Goal: Check status: Check status

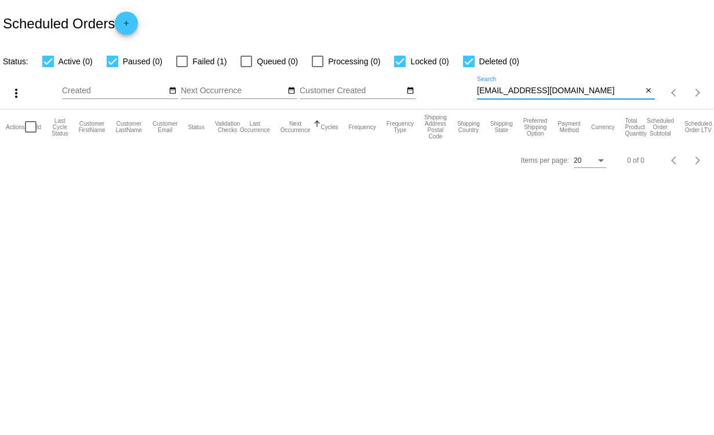
drag, startPoint x: 573, startPoint y: 90, endPoint x: 472, endPoint y: 86, distance: 102.1
click at [472, 86] on div "more_vert Sep Jan Feb Mar [DATE]" at bounding box center [357, 88] width 714 height 41
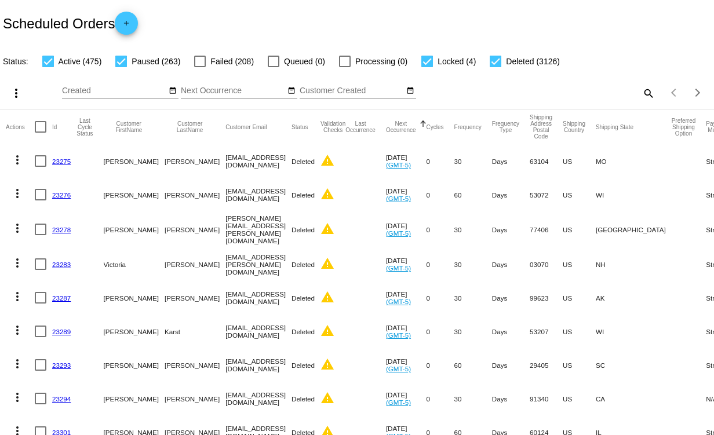
click at [641, 90] on mat-icon "search" at bounding box center [648, 93] width 14 height 18
click at [523, 90] on input "Search" at bounding box center [566, 90] width 178 height 9
paste input "[EMAIL_ADDRESS][DOMAIN_NAME]"
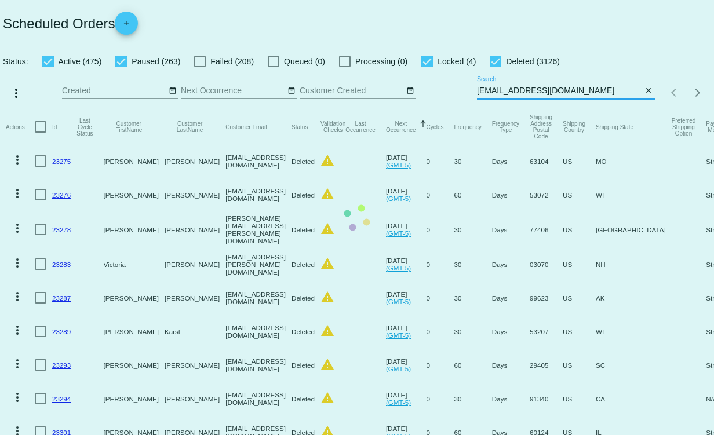
type input "[EMAIL_ADDRESS][DOMAIN_NAME]"
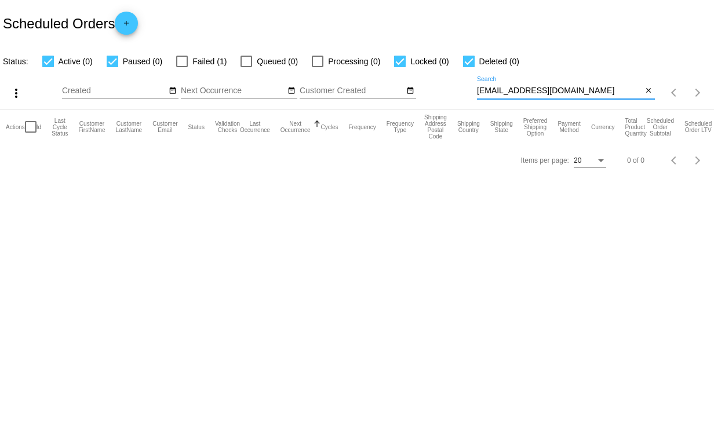
click at [614, 92] on input "[EMAIL_ADDRESS][DOMAIN_NAME]" at bounding box center [560, 90] width 166 height 9
drag, startPoint x: 614, startPoint y: 92, endPoint x: 478, endPoint y: 90, distance: 136.1
click at [478, 90] on input "[EMAIL_ADDRESS][DOMAIN_NAME]" at bounding box center [560, 90] width 166 height 9
paste input "[EMAIL_ADDRESS][DOMAIN_NAME]"
type input "[EMAIL_ADDRESS][DOMAIN_NAME]"
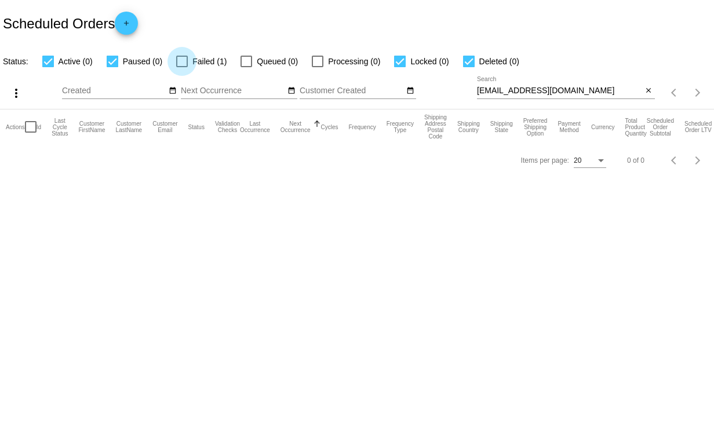
click at [184, 57] on div at bounding box center [182, 62] width 12 height 12
click at [182, 67] on input "Failed (1)" at bounding box center [181, 67] width 1 height 1
checkbox input "true"
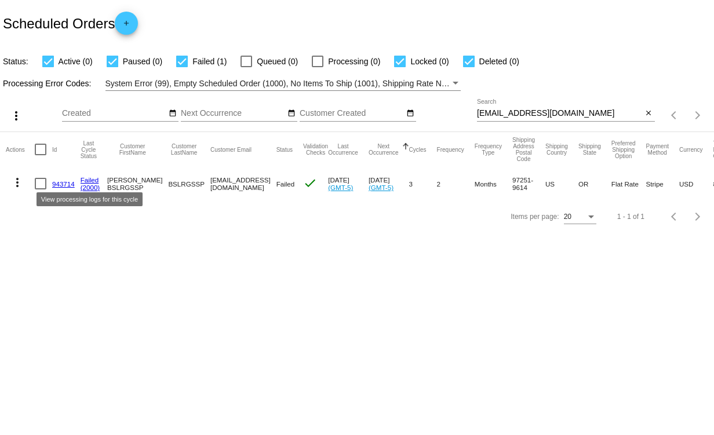
click at [96, 177] on link "Failed" at bounding box center [90, 180] width 19 height 8
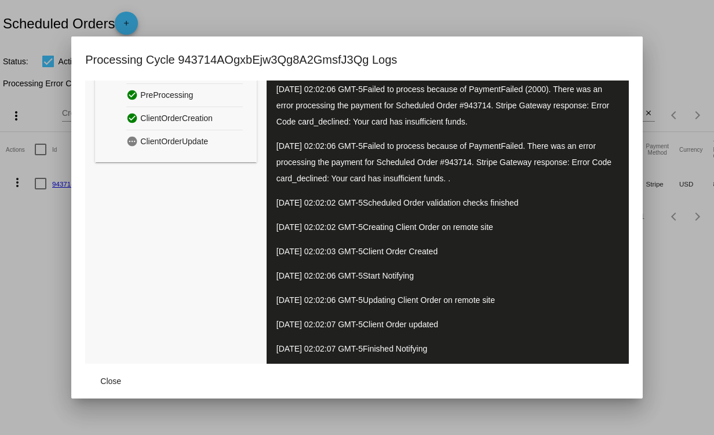
scroll to position [70, 0]
click at [215, 238] on div "check_circle Attempt #1 (Latest) pending PaymentProcessing check_circle PreProc…" at bounding box center [175, 187] width 181 height 353
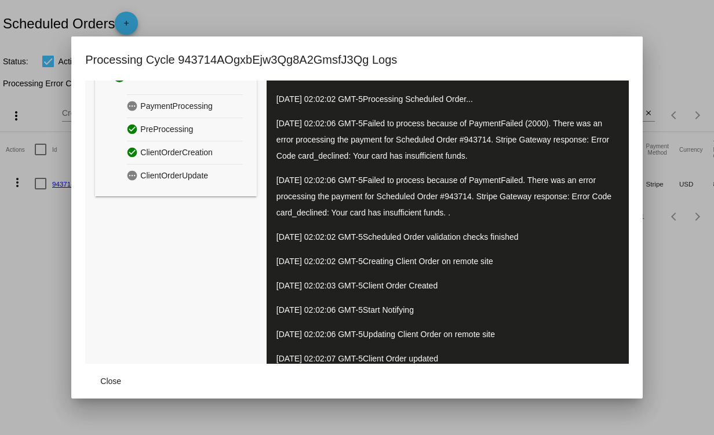
scroll to position [0, 0]
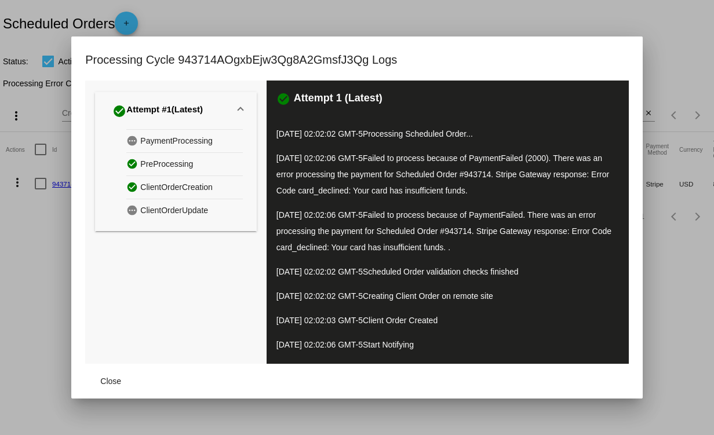
click at [333, 10] on div at bounding box center [357, 217] width 714 height 435
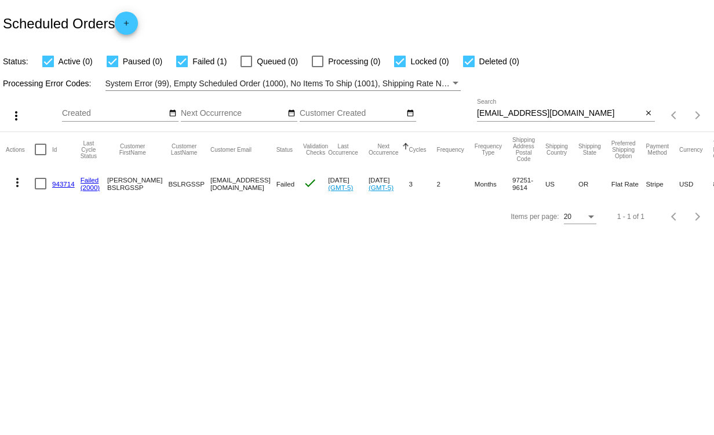
click at [62, 183] on link "943714" at bounding box center [63, 184] width 23 height 8
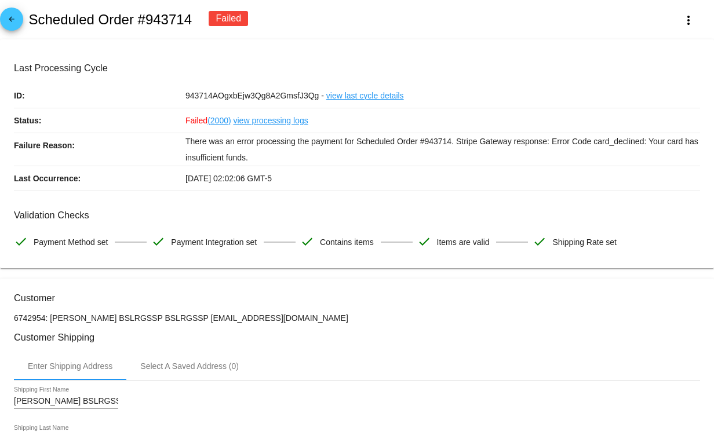
click at [12, 19] on mat-icon "arrow_back" at bounding box center [12, 22] width 14 height 14
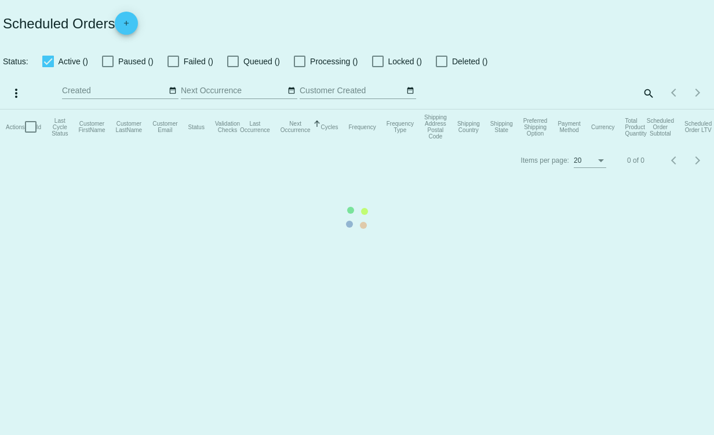
checkbox input "true"
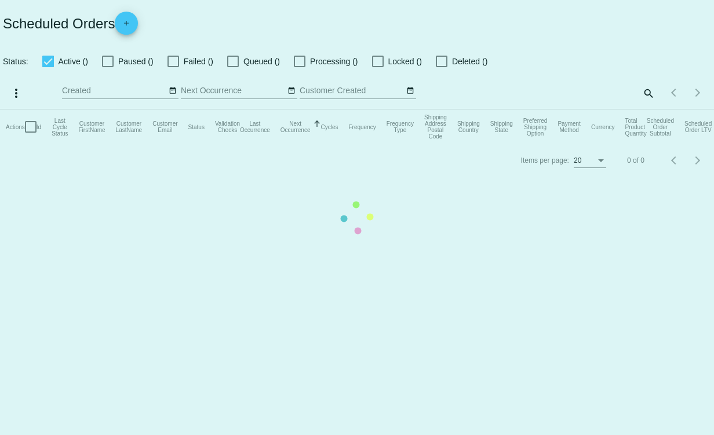
checkbox input "true"
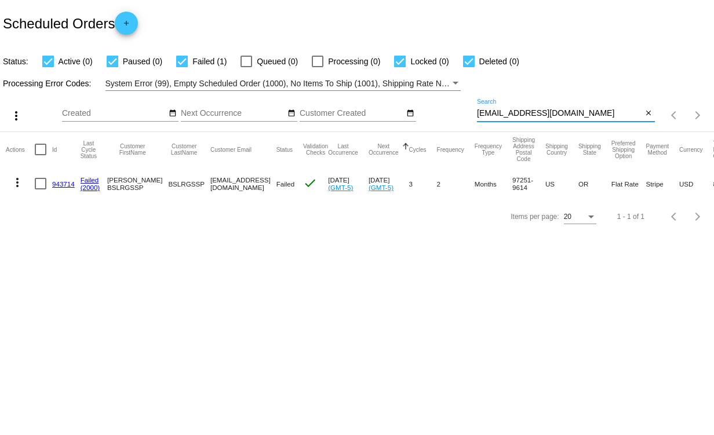
drag, startPoint x: 595, startPoint y: 109, endPoint x: 437, endPoint y: 115, distance: 157.7
click at [437, 115] on div "more_vert Sep Jan Feb Mar [DATE]" at bounding box center [357, 111] width 714 height 41
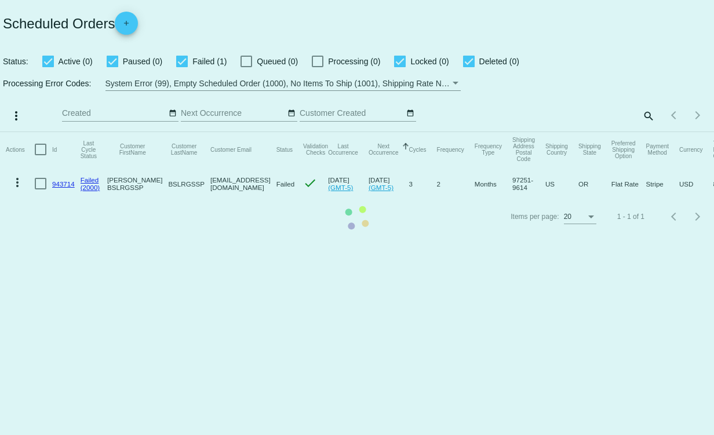
click at [645, 132] on mat-table "Actions Id Last Cycle Status Customer FirstName Customer LastName Customer Emai…" at bounding box center [357, 166] width 714 height 68
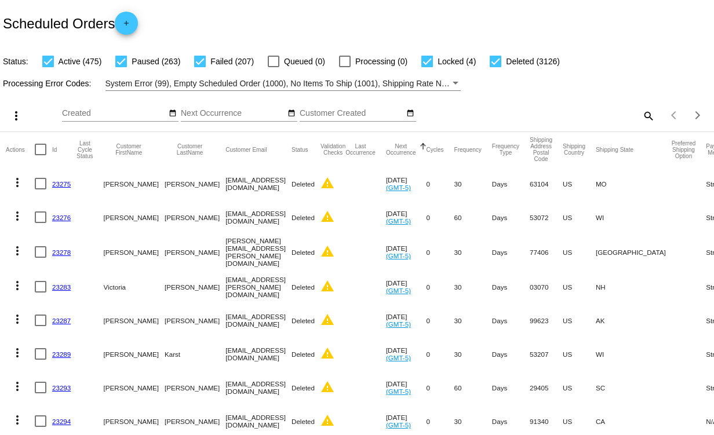
click at [641, 112] on mat-icon "search" at bounding box center [648, 116] width 14 height 18
click at [498, 112] on input "Search" at bounding box center [566, 113] width 178 height 9
paste input "USPS - Track 9405550206217051088772"
type input "USPS - Track 9405550206217051088772"
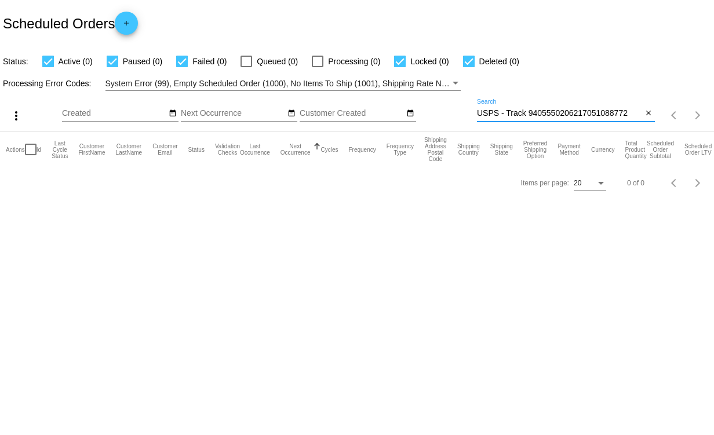
drag, startPoint x: 631, startPoint y: 111, endPoint x: 463, endPoint y: 110, distance: 168.0
click at [463, 110] on div "more_vert Sep Jan Feb Mar [DATE]" at bounding box center [357, 111] width 714 height 41
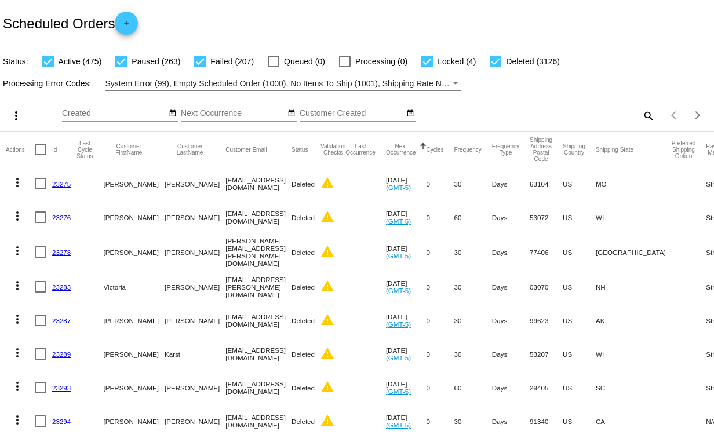
click at [641, 115] on mat-icon "search" at bounding box center [648, 116] width 14 height 18
click at [522, 115] on input "Search" at bounding box center [566, 113] width 178 height 9
paste input "[EMAIL_ADDRESS][DOMAIN_NAME]"
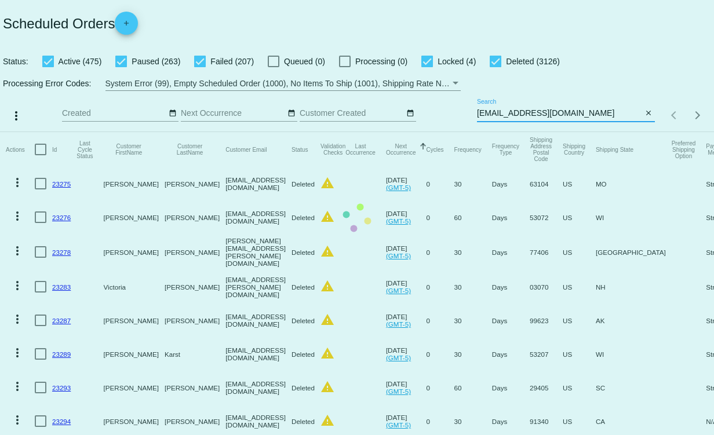
type input "[EMAIL_ADDRESS][DOMAIN_NAME]"
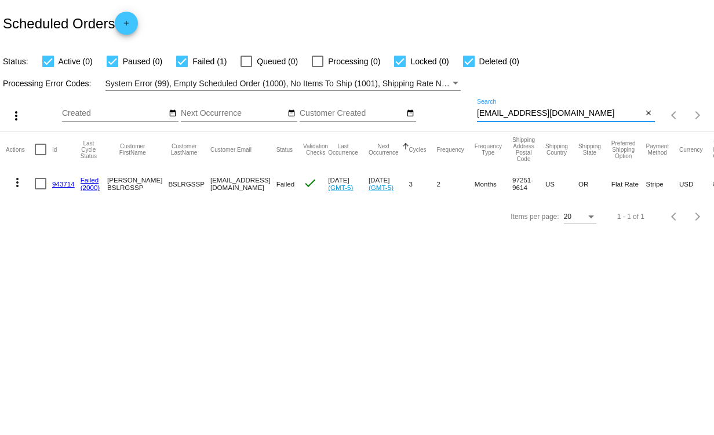
drag, startPoint x: 533, startPoint y: 116, endPoint x: 468, endPoint y: 113, distance: 64.9
click at [468, 113] on div "more_vert Sep Jan Feb Mar [DATE]" at bounding box center [357, 111] width 714 height 41
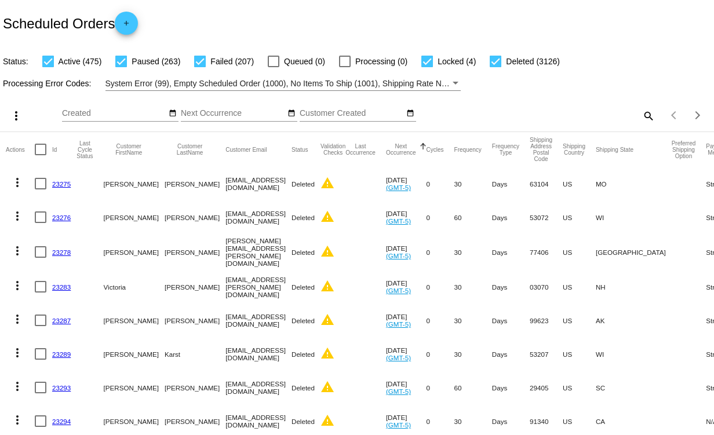
click at [534, 114] on div "search" at bounding box center [566, 116] width 178 height 18
click at [641, 117] on mat-icon "search" at bounding box center [648, 116] width 14 height 18
click at [516, 113] on input "Search" at bounding box center [566, 113] width 178 height 9
paste input "953295"
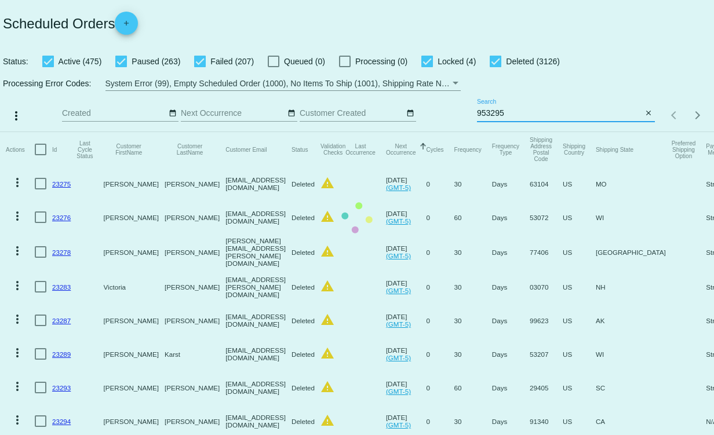
type input "953295"
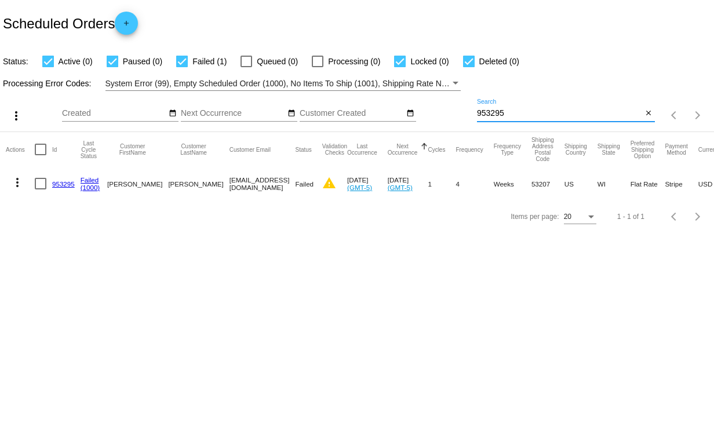
click at [62, 185] on link "953295" at bounding box center [63, 184] width 23 height 8
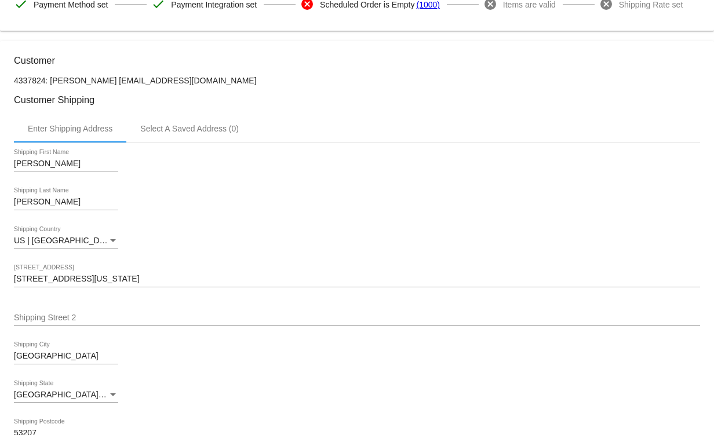
scroll to position [232, 0]
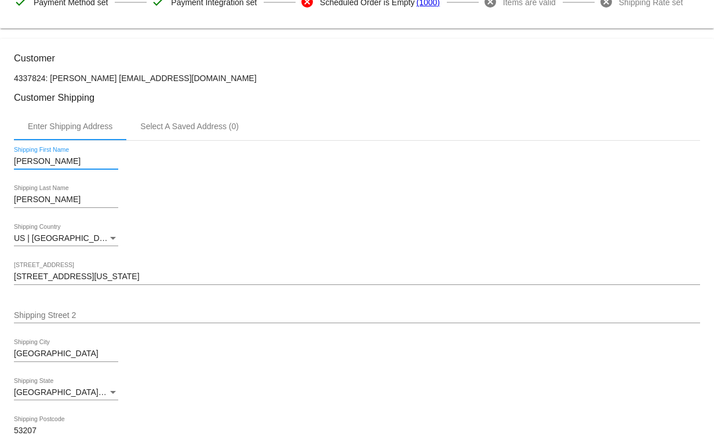
drag, startPoint x: 50, startPoint y: 162, endPoint x: 9, endPoint y: 162, distance: 41.1
drag, startPoint x: 41, startPoint y: 202, endPoint x: 11, endPoint y: 202, distance: 30.1
